Goal: Task Accomplishment & Management: Complete application form

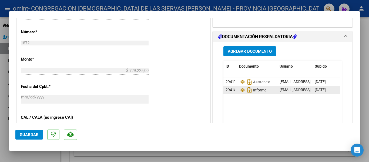
scroll to position [270, 0]
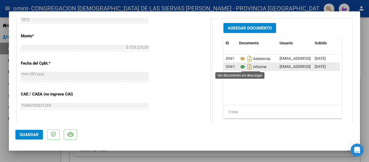
click at [240, 66] on icon at bounding box center [242, 66] width 7 height 6
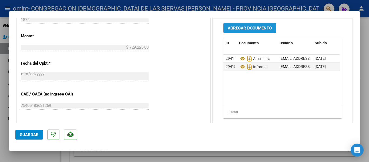
click at [251, 28] on span "Agregar Documento" at bounding box center [249, 28] width 44 height 5
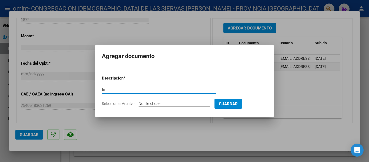
type input "In"
click at [151, 144] on div at bounding box center [184, 81] width 369 height 162
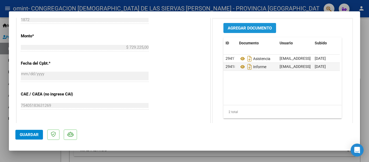
click at [246, 28] on span "Agregar Documento" at bounding box center [249, 28] width 44 height 5
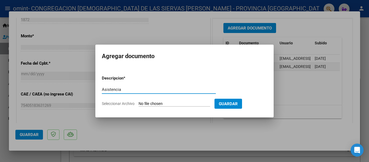
type input "Asistencia"
click at [191, 101] on input "Seleccionar Archivo" at bounding box center [173, 103] width 71 height 5
type input "C:\fakepath\[PERSON_NAME] asist.pdf"
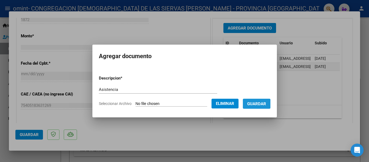
click at [257, 104] on span "Guardar" at bounding box center [256, 103] width 19 height 5
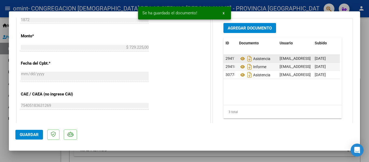
click at [231, 58] on span "29417" at bounding box center [230, 58] width 11 height 4
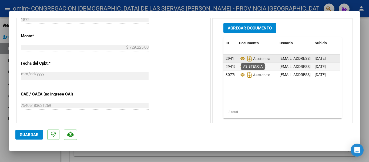
click at [264, 58] on span "Asistencia" at bounding box center [254, 58] width 31 height 4
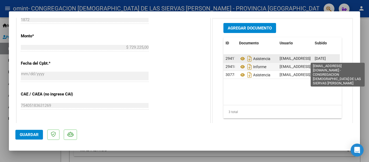
click at [293, 57] on span "[EMAIL_ADDRESS][DOMAIN_NAME] - CONGREGACION [DEMOGRAPHIC_DATA] DE LAS SIERVAS […" at bounding box center [374, 58] width 190 height 4
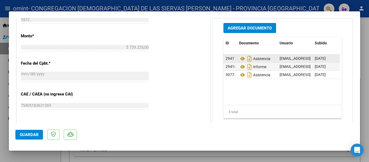
click at [293, 57] on span "[EMAIL_ADDRESS][DOMAIN_NAME] - CONGREGACION [DEMOGRAPHIC_DATA] DE LAS SIERVAS […" at bounding box center [374, 58] width 190 height 4
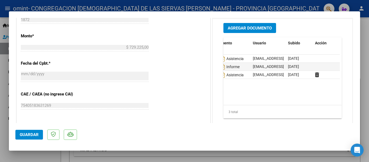
scroll to position [0, 0]
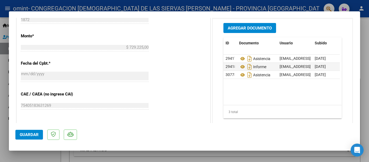
click at [244, 92] on datatable-body "29417 Asistencia [EMAIL_ADDRESS][DOMAIN_NAME] - CONGREGACION [DEMOGRAPHIC_DATA]…" at bounding box center [281, 79] width 116 height 50
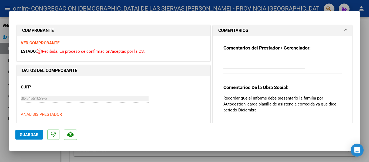
click at [0, 81] on div at bounding box center [184, 81] width 369 height 162
type input "$ 0,00"
